Goal: Task Accomplishment & Management: Manage account settings

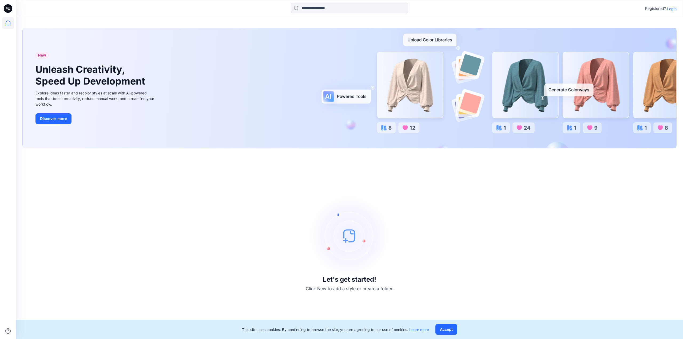
click at [672, 11] on p "Login" at bounding box center [672, 9] width 10 height 6
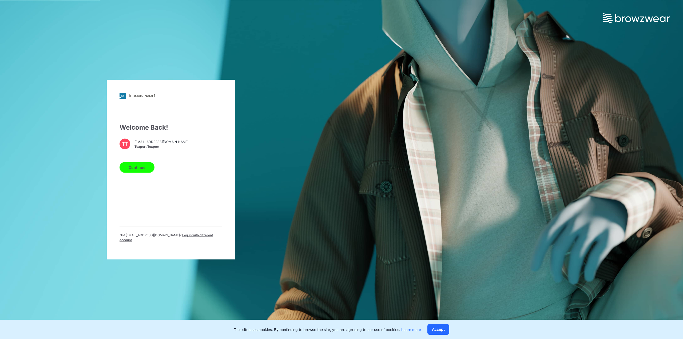
click at [143, 171] on button "Continue" at bounding box center [136, 167] width 35 height 11
click at [145, 168] on button "Continue" at bounding box center [136, 167] width 35 height 11
click at [139, 171] on button "Continue" at bounding box center [136, 167] width 35 height 11
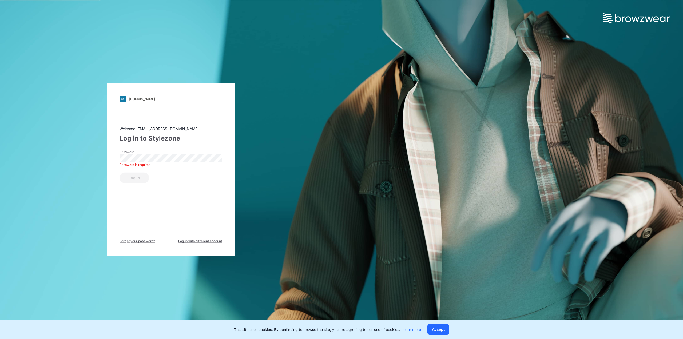
click at [159, 172] on div "Log in" at bounding box center [170, 176] width 102 height 13
click at [145, 178] on button "Log in" at bounding box center [134, 177] width 30 height 11
